Goal: Information Seeking & Learning: Learn about a topic

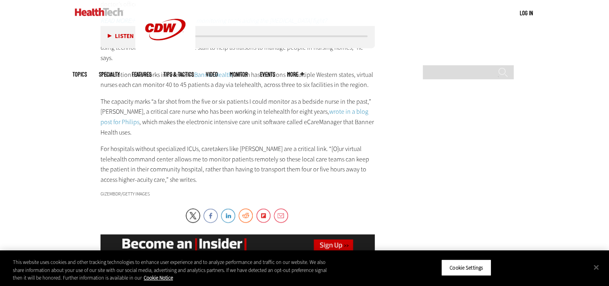
scroll to position [1251, 0]
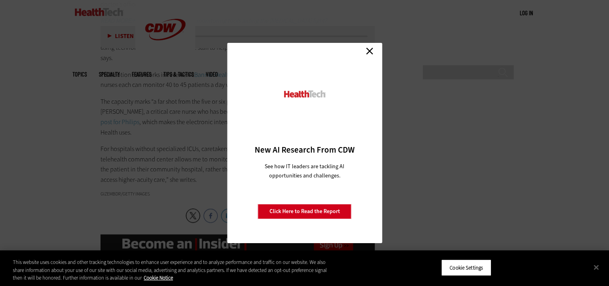
click at [372, 56] on link "Close" at bounding box center [369, 51] width 12 height 12
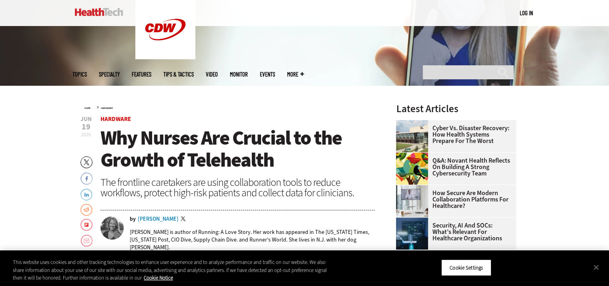
scroll to position [199, 0]
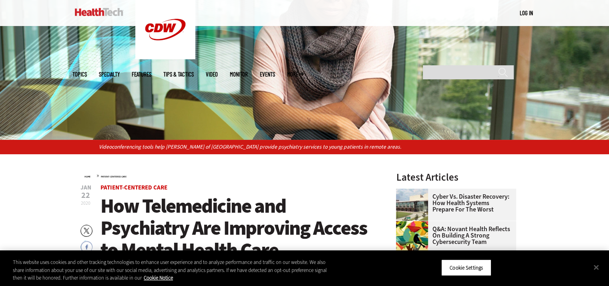
scroll to position [144, 0]
click at [595, 269] on button "Close" at bounding box center [596, 267] width 18 height 18
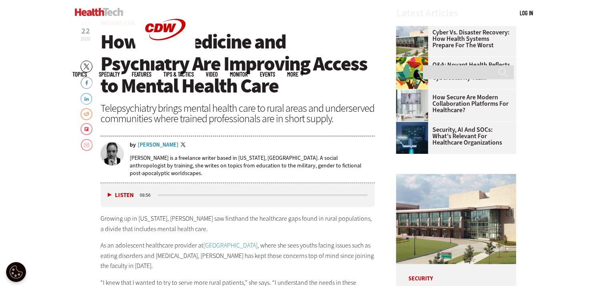
scroll to position [309, 0]
